Goal: Task Accomplishment & Management: Use online tool/utility

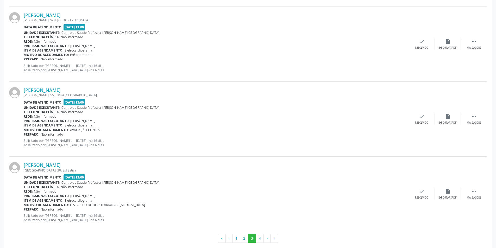
scroll to position [1062, 0]
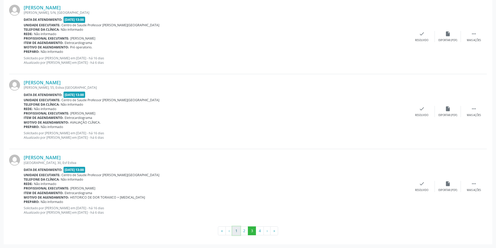
click at [237, 232] on button "1" at bounding box center [236, 230] width 8 height 9
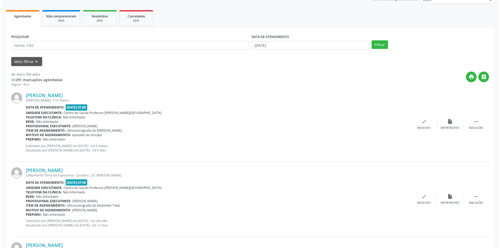
scroll to position [130, 0]
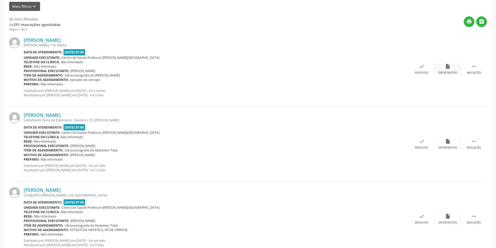
click at [450, 70] on div "insert_drive_file Exportar (PDF)" at bounding box center [447, 68] width 26 height 11
click at [425, 73] on div "Resolvido" at bounding box center [421, 73] width 13 height 4
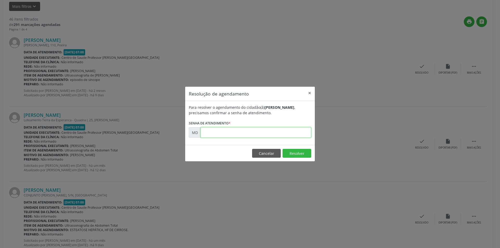
paste input "00000264"
type input "00000264"
click at [292, 157] on button "Resolver" at bounding box center [296, 153] width 29 height 9
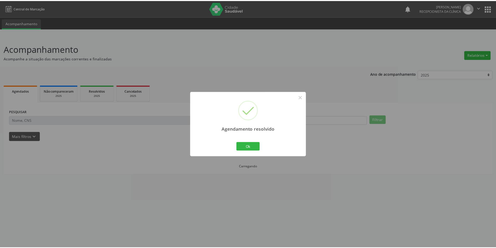
scroll to position [0, 0]
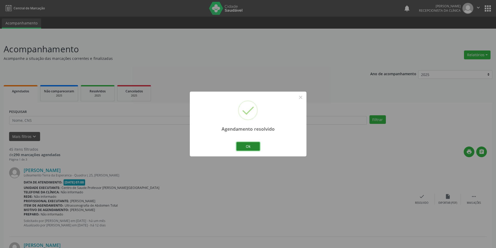
click at [251, 146] on button "Ok" at bounding box center [247, 146] width 23 height 9
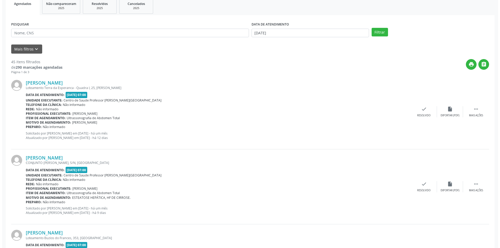
scroll to position [104, 0]
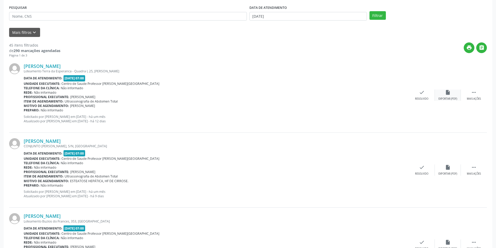
click at [450, 98] on div "Exportar (PDF)" at bounding box center [447, 99] width 19 height 4
click at [424, 97] on div "Resolvido" at bounding box center [421, 99] width 13 height 4
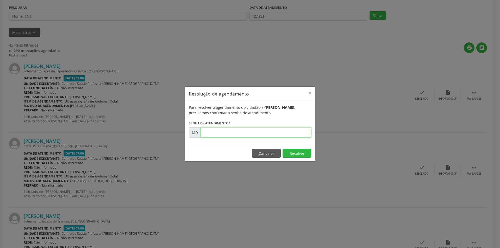
paste input "00003917"
type input "00003917"
click at [290, 150] on button "Resolver" at bounding box center [296, 153] width 29 height 9
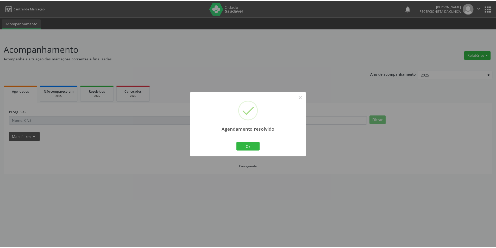
scroll to position [0, 0]
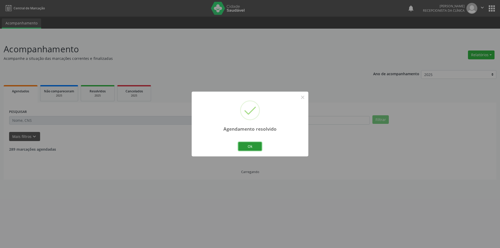
drag, startPoint x: 253, startPoint y: 145, endPoint x: 266, endPoint y: 136, distance: 15.4
click at [253, 145] on button "Ok" at bounding box center [249, 146] width 23 height 9
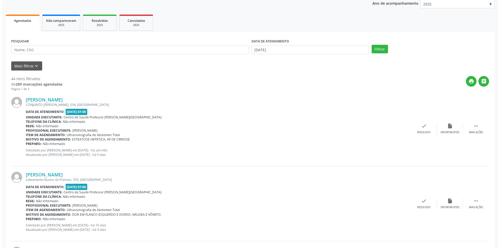
scroll to position [78, 0]
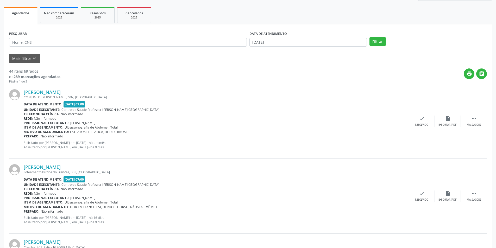
click at [452, 127] on div "[PERSON_NAME] CONJUNTO [PERSON_NAME], S/N, [GEOGRAPHIC_DATA] Data de atendiment…" at bounding box center [247, 121] width 477 height 75
click at [439, 123] on div "insert_drive_file Exportar (PDF)" at bounding box center [447, 121] width 26 height 11
click at [427, 127] on div "[PERSON_NAME] CONJUNTO [PERSON_NAME], S/N, [GEOGRAPHIC_DATA] Data de atendiment…" at bounding box center [247, 121] width 477 height 75
click at [415, 119] on div "check Resolvido" at bounding box center [421, 121] width 26 height 11
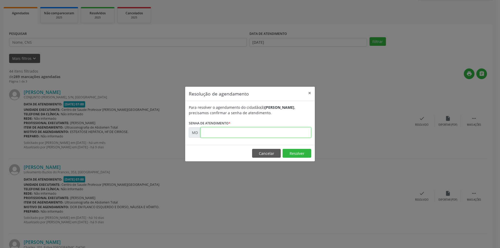
paste input "00004620"
type input "00004620"
click at [294, 155] on button "Resolver" at bounding box center [296, 153] width 29 height 9
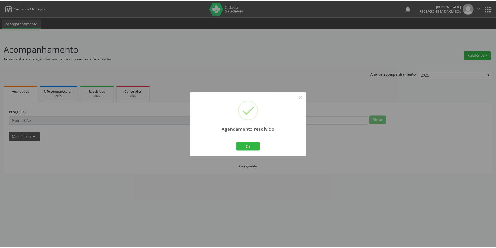
scroll to position [0, 0]
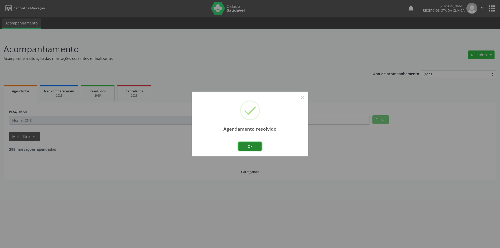
click at [255, 146] on button "Ok" at bounding box center [249, 146] width 23 height 9
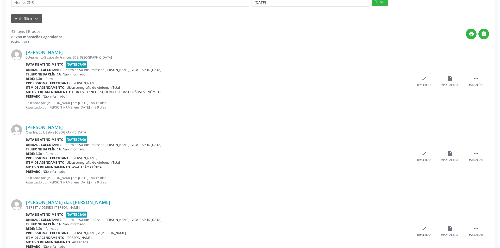
scroll to position [130, 0]
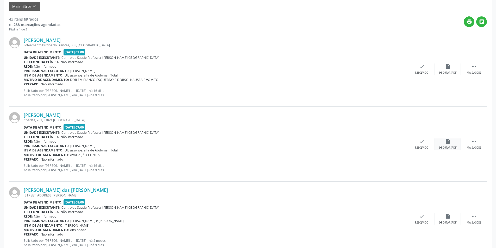
click at [445, 149] on div "Exportar (PDF)" at bounding box center [447, 148] width 19 height 4
click at [421, 152] on div "[PERSON_NAME] [PERSON_NAME], 201, Estiva [GEOGRAPHIC_DATA] Data de atendimento:…" at bounding box center [247, 144] width 477 height 75
click at [421, 149] on div "Resolvido" at bounding box center [421, 148] width 13 height 4
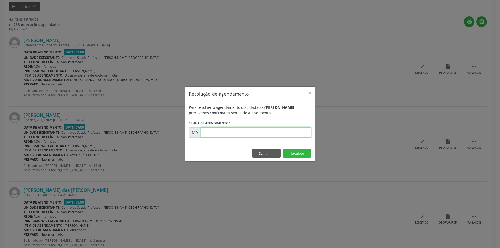
paste input "00008117"
type input "00008117"
click at [292, 154] on button "Resolver" at bounding box center [296, 153] width 29 height 9
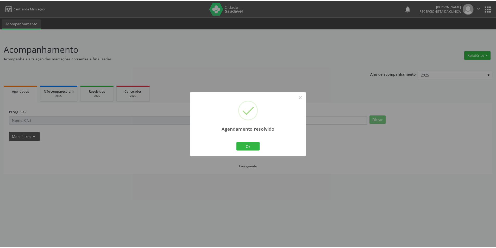
scroll to position [0, 0]
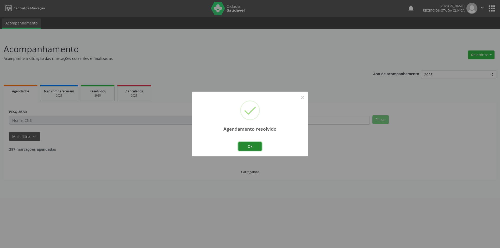
click at [256, 146] on button "Ok" at bounding box center [249, 146] width 23 height 9
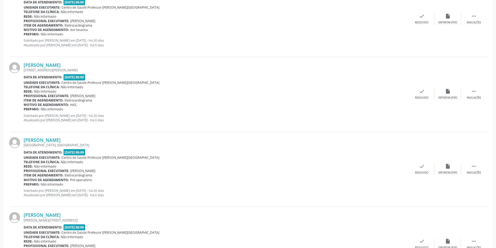
scroll to position [1062, 0]
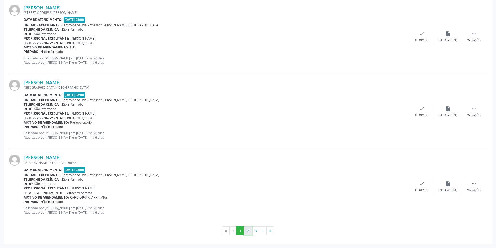
click at [247, 228] on button "2" at bounding box center [248, 230] width 8 height 9
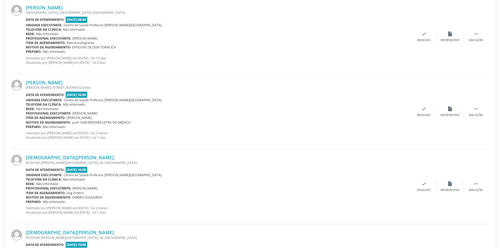
scroll to position [520, 0]
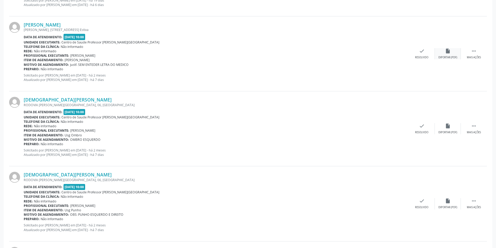
click at [444, 58] on div "Exportar (PDF)" at bounding box center [447, 58] width 19 height 4
click at [426, 56] on div "Resolvido" at bounding box center [421, 58] width 13 height 4
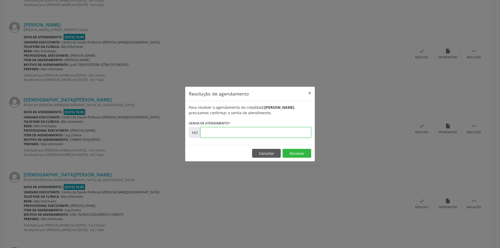
paste input "00000637"
type input "00000637"
click at [296, 153] on button "Resolver" at bounding box center [296, 153] width 29 height 9
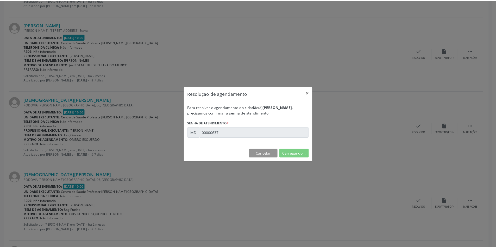
scroll to position [0, 0]
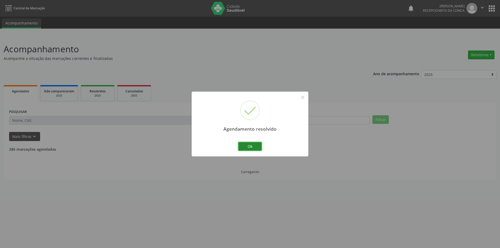
click at [256, 147] on button "Ok" at bounding box center [249, 146] width 23 height 9
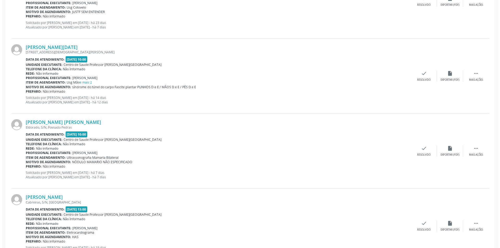
scroll to position [806, 0]
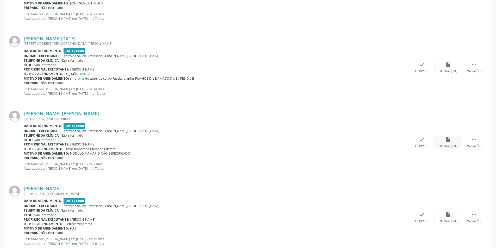
click at [445, 139] on icon "insert_drive_file" at bounding box center [448, 140] width 6 height 6
click at [428, 143] on div "check Resolvido" at bounding box center [421, 142] width 26 height 11
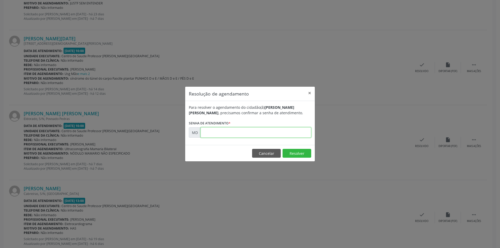
click at [239, 133] on input "text" at bounding box center [255, 132] width 111 height 10
paste input "00009625"
type input "00009625"
click at [285, 155] on button "Resolver" at bounding box center [296, 153] width 29 height 9
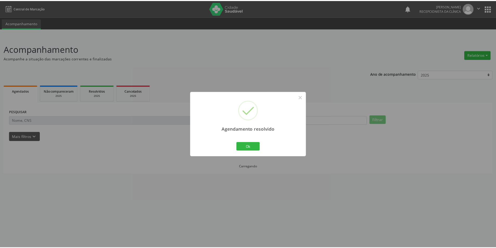
scroll to position [0, 0]
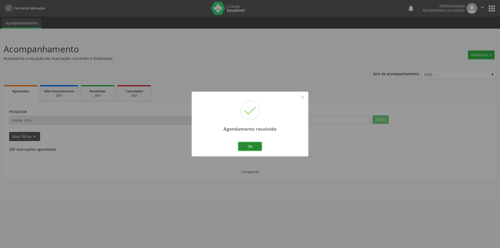
click at [250, 146] on button "Ok" at bounding box center [249, 146] width 23 height 9
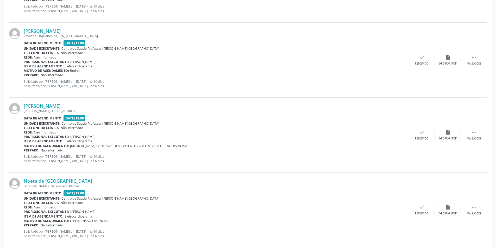
scroll to position [1062, 0]
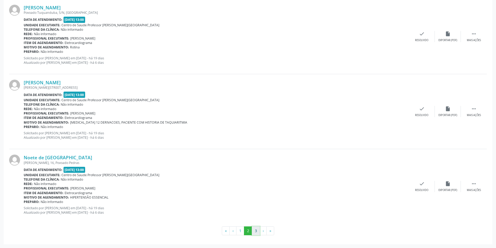
click at [257, 232] on button "3" at bounding box center [256, 230] width 8 height 9
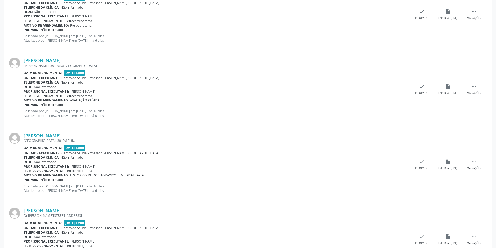
scroll to position [584, 0]
